Goal: Task Accomplishment & Management: Complete application form

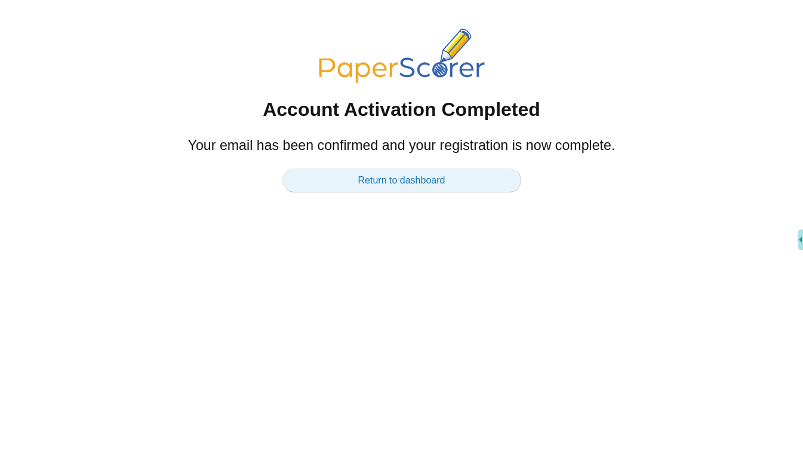
click at [347, 182] on link "Return to dashboard" at bounding box center [401, 180] width 239 height 24
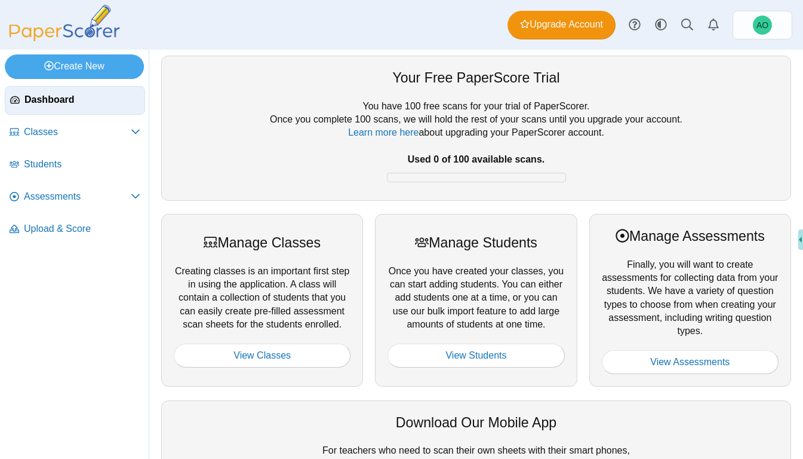
click at [232, 90] on div at bounding box center [476, 94] width 605 height 12
click at [549, 23] on span "Upgrade Account" at bounding box center [561, 24] width 83 height 13
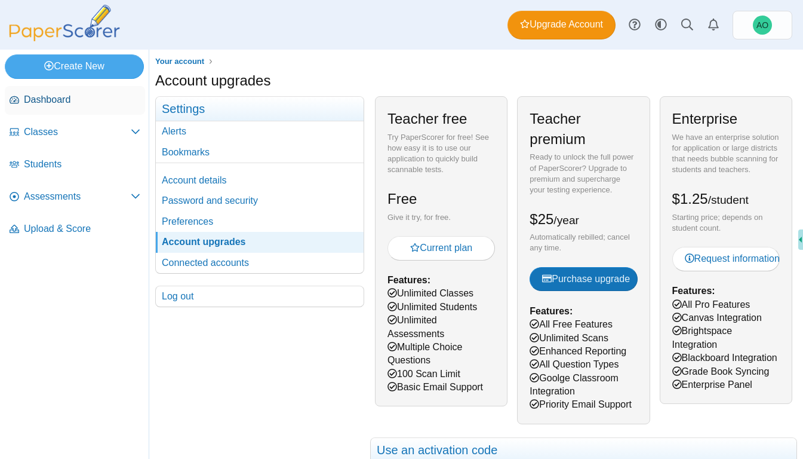
click at [53, 100] on span "Dashboard" at bounding box center [82, 99] width 116 height 13
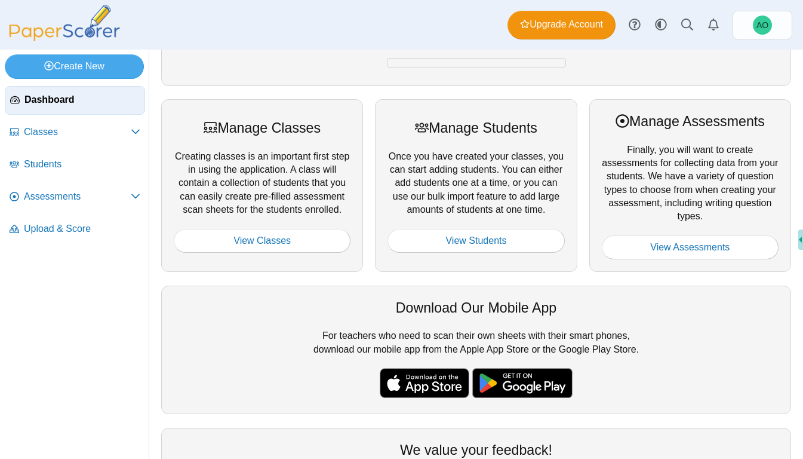
scroll to position [108, 0]
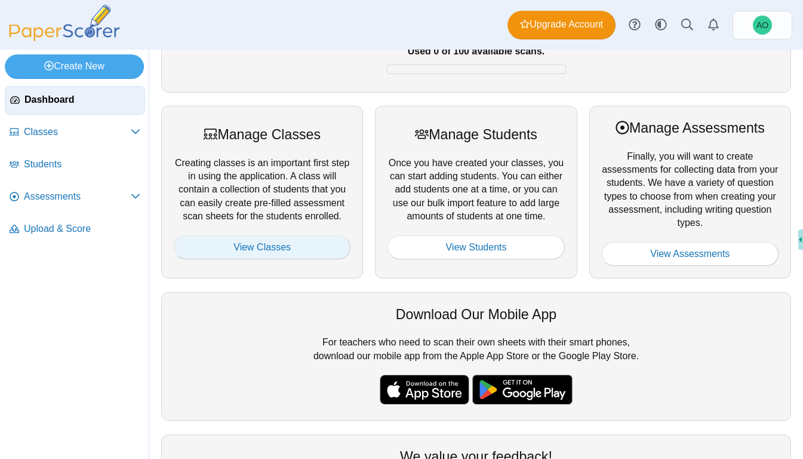
click at [242, 244] on link "View Classes" at bounding box center [262, 247] width 177 height 24
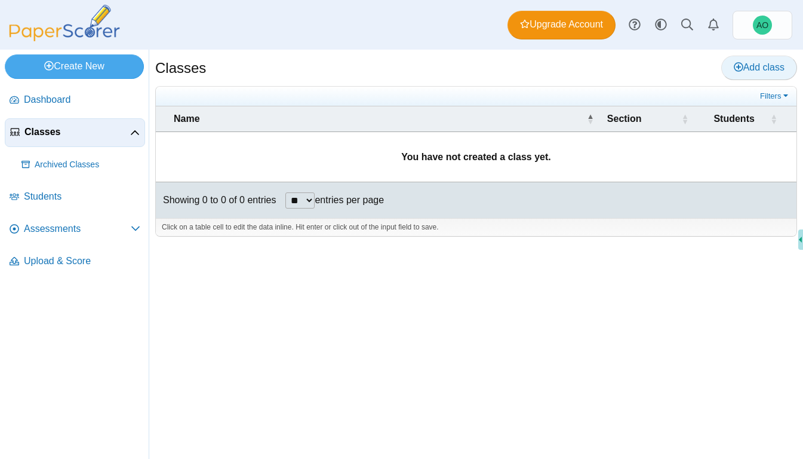
click at [734, 67] on use at bounding box center [739, 67] width 10 height 10
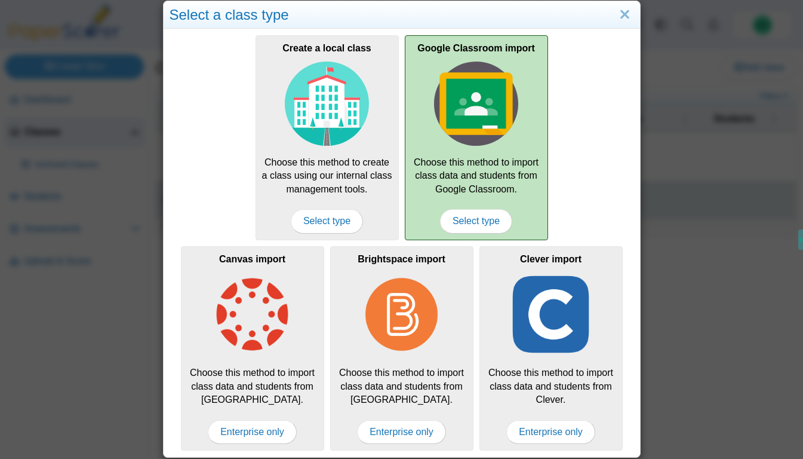
scroll to position [17, 0]
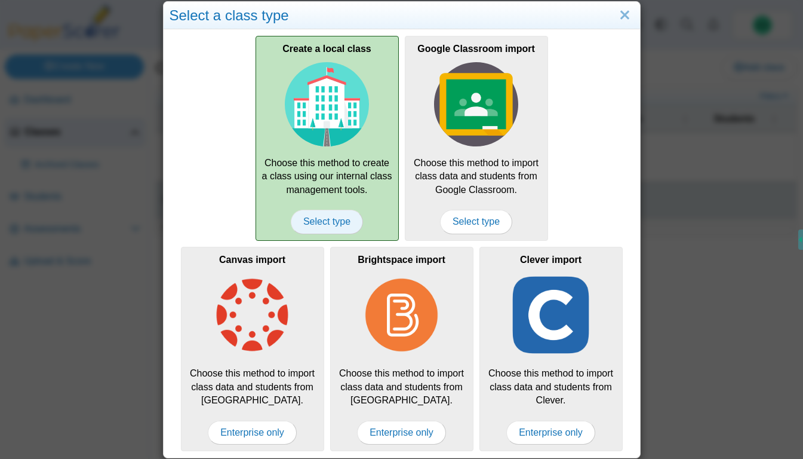
click at [326, 224] on span "Select type" at bounding box center [327, 222] width 72 height 24
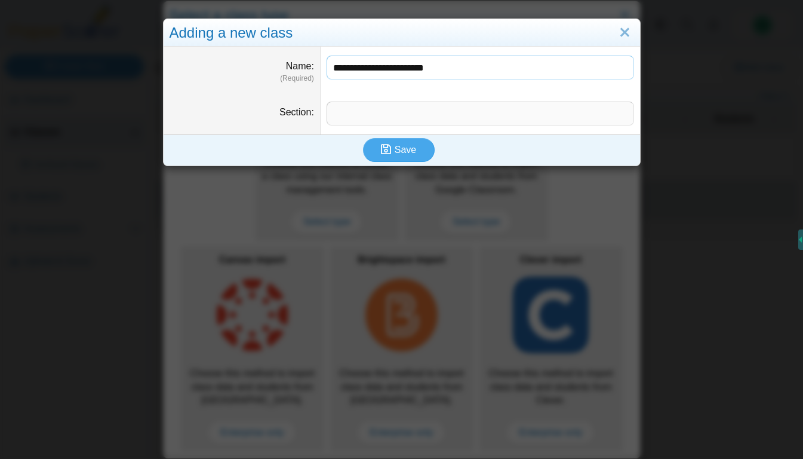
type input "**********"
click at [352, 114] on input "Section" at bounding box center [480, 114] width 307 height 24
type input "********"
click at [390, 147] on use "submit" at bounding box center [386, 149] width 10 height 10
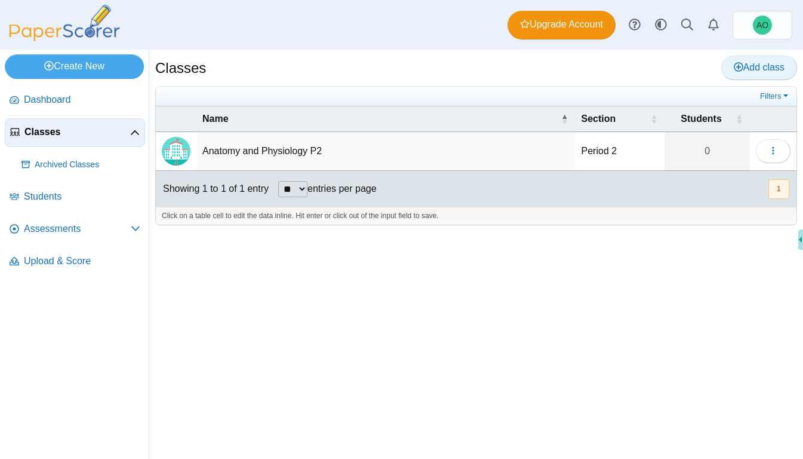
click at [746, 69] on span "Add class" at bounding box center [759, 67] width 51 height 10
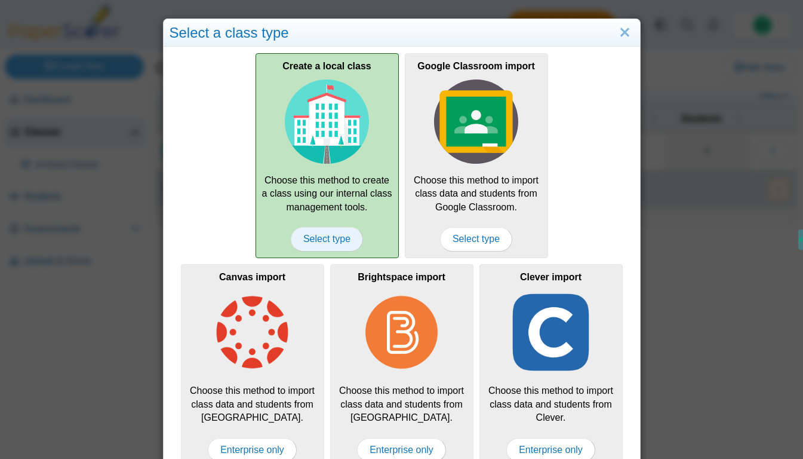
click at [348, 240] on span "Select type" at bounding box center [327, 239] width 72 height 24
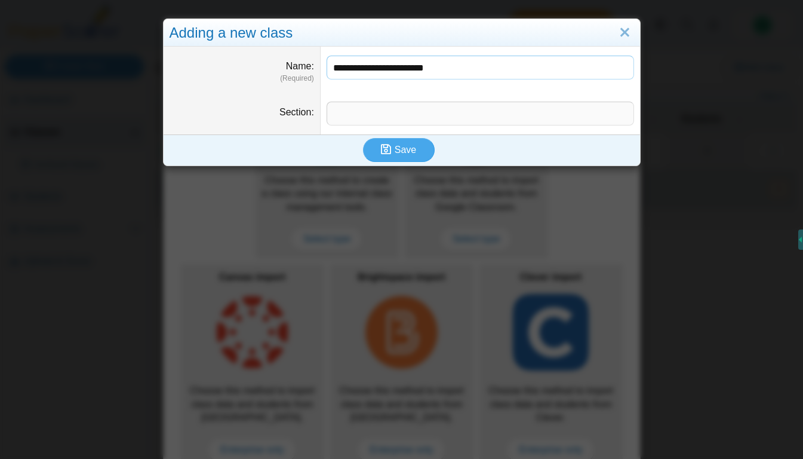
type input "**********"
click at [434, 109] on input "Section" at bounding box center [480, 114] width 307 height 24
type input "********"
click at [369, 149] on button "Save" at bounding box center [399, 150] width 72 height 24
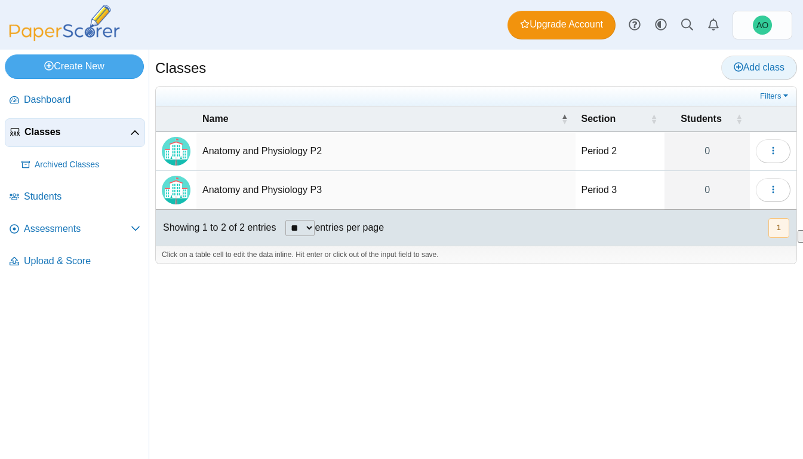
click at [743, 70] on span "Add class" at bounding box center [759, 67] width 51 height 10
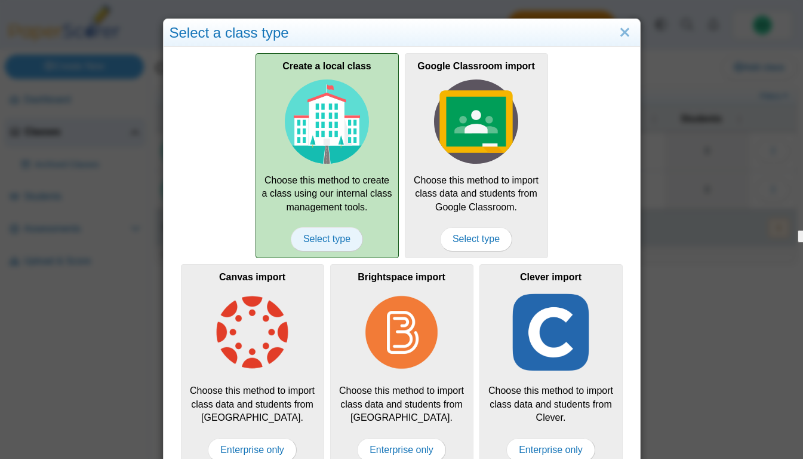
click at [322, 235] on span "Select type" at bounding box center [327, 239] width 72 height 24
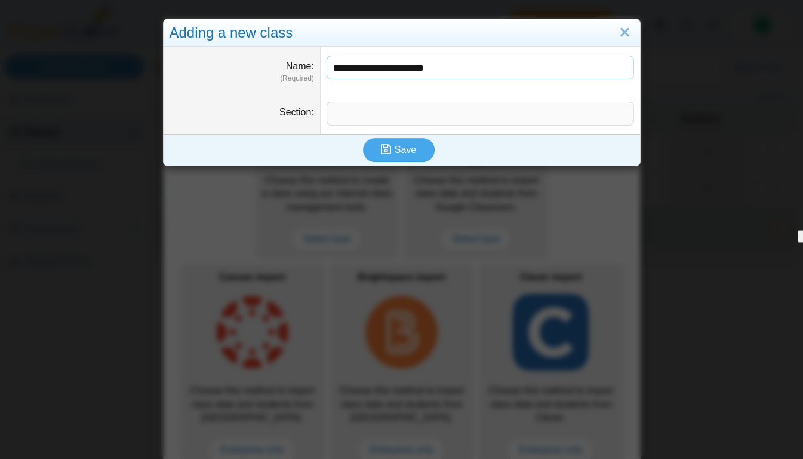
type input "**********"
click at [345, 112] on input "Section" at bounding box center [480, 114] width 307 height 24
type input "********"
click at [395, 149] on span "Save" at bounding box center [405, 149] width 21 height 10
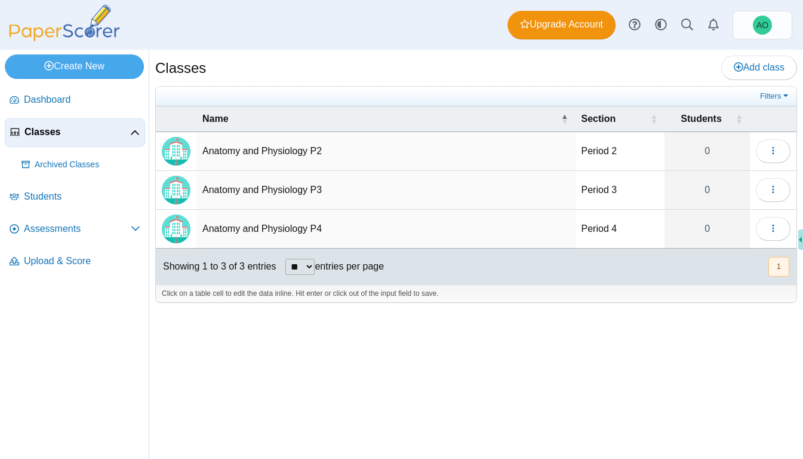
click at [395, 149] on td "Anatomy and Physiology P2" at bounding box center [385, 151] width 379 height 39
click at [782, 156] on button "button" at bounding box center [773, 151] width 35 height 24
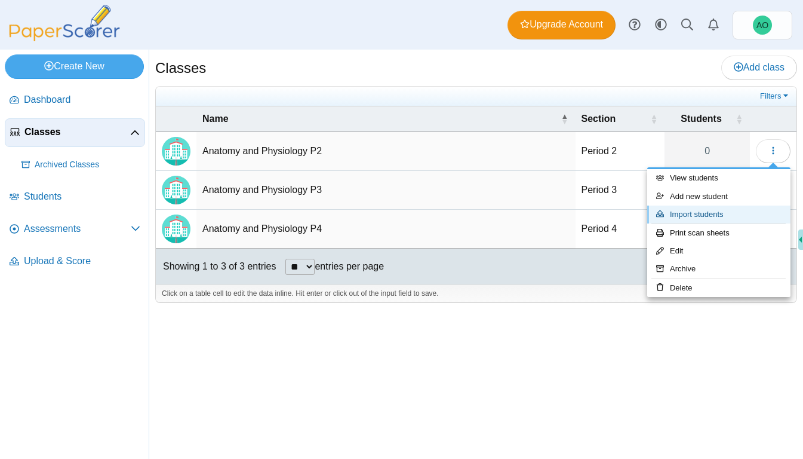
click at [762, 211] on link "Import students" at bounding box center [718, 214] width 143 height 18
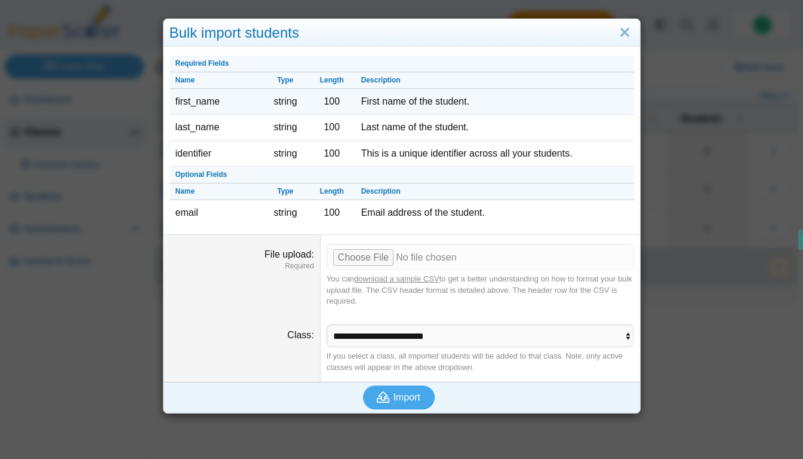
click at [203, 109] on td "first_name" at bounding box center [216, 102] width 93 height 26
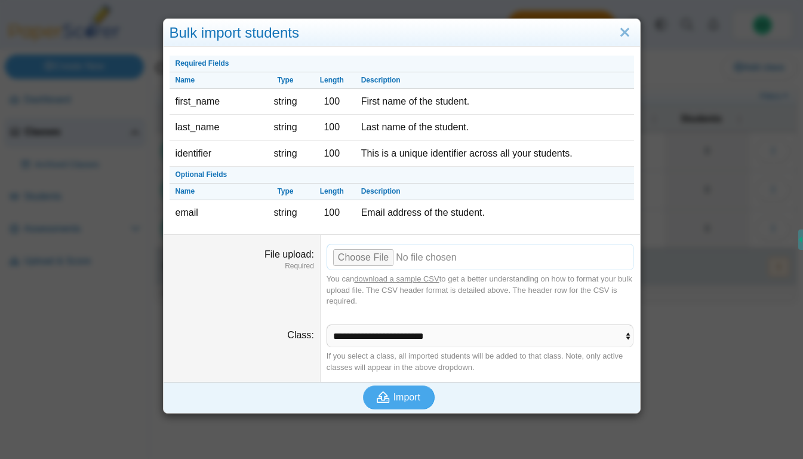
click at [367, 260] on input "File upload" at bounding box center [480, 257] width 307 height 26
type input "**********"
click at [403, 400] on span "Import" at bounding box center [406, 397] width 27 height 10
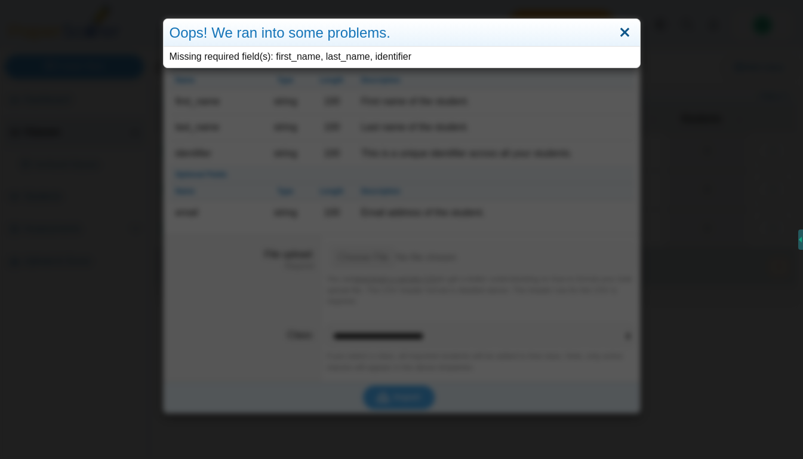
click at [621, 32] on link "Close" at bounding box center [625, 33] width 19 height 20
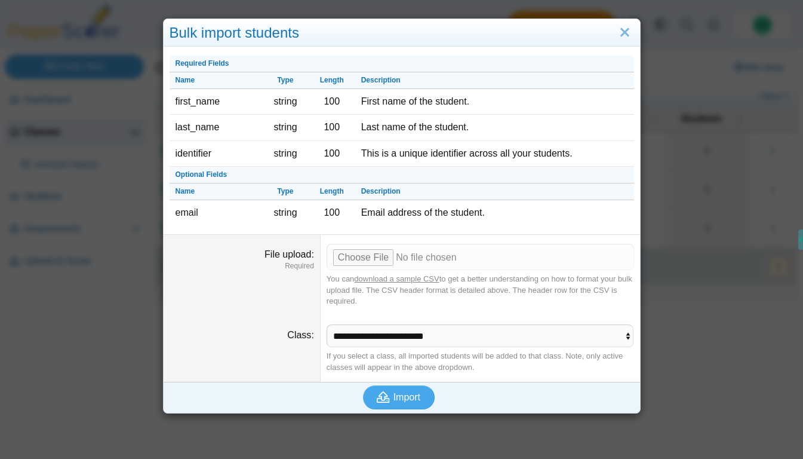
click at [401, 275] on link "download a sample CSV" at bounding box center [396, 278] width 85 height 9
click at [377, 255] on input "File upload" at bounding box center [480, 257] width 307 height 26
click at [375, 258] on input "File upload" at bounding box center [480, 257] width 307 height 26
click at [625, 32] on link "Close" at bounding box center [625, 33] width 19 height 20
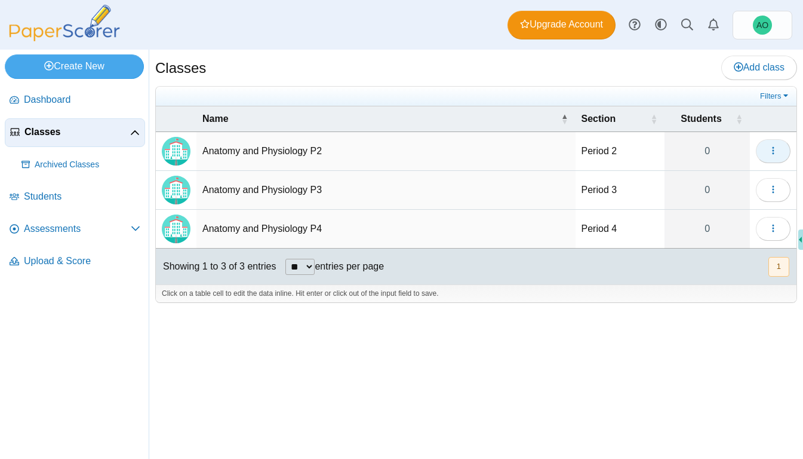
click at [762, 144] on button "button" at bounding box center [773, 151] width 35 height 24
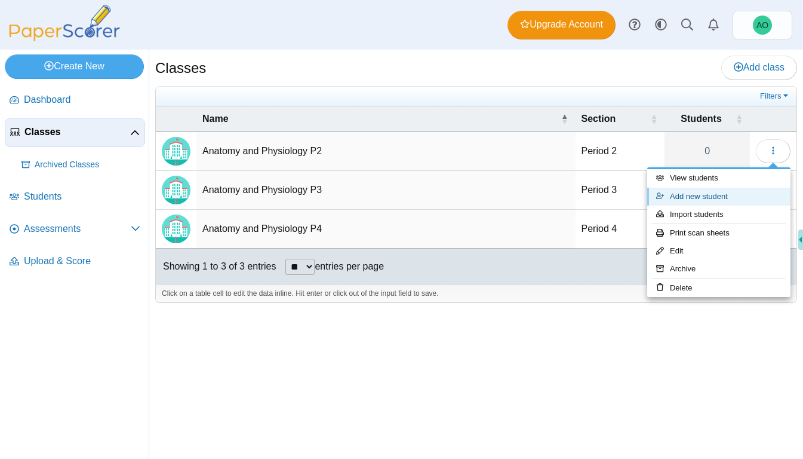
click at [728, 201] on link "Add new student" at bounding box center [718, 196] width 143 height 18
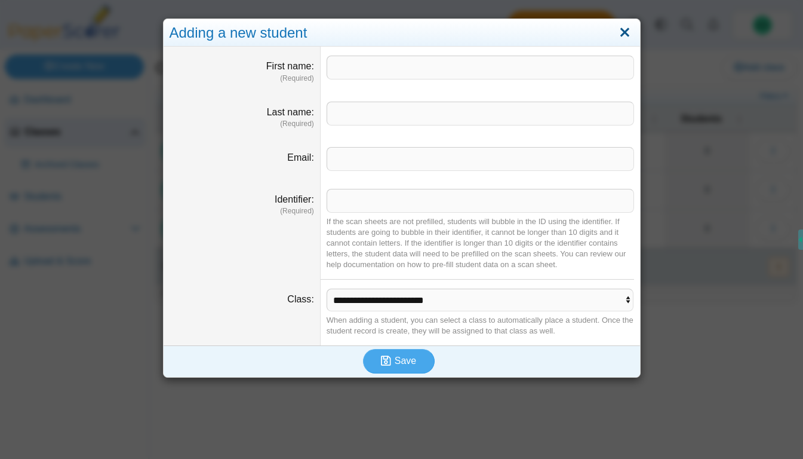
click at [629, 34] on link "Close" at bounding box center [625, 33] width 19 height 20
